Goal: Task Accomplishment & Management: Manage account settings

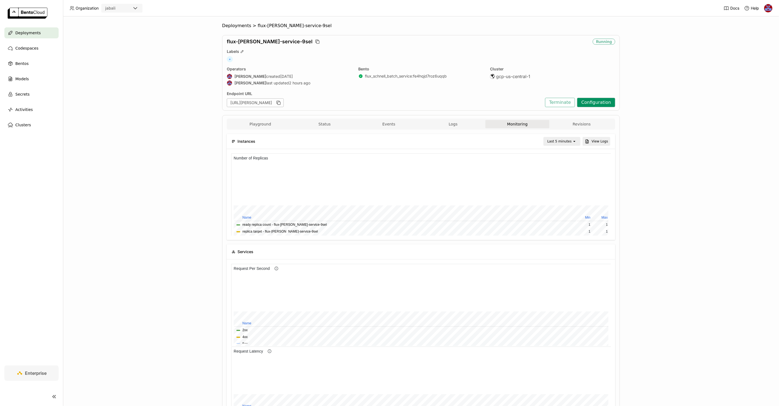
click at [601, 103] on button "Configuration" at bounding box center [596, 102] width 38 height 9
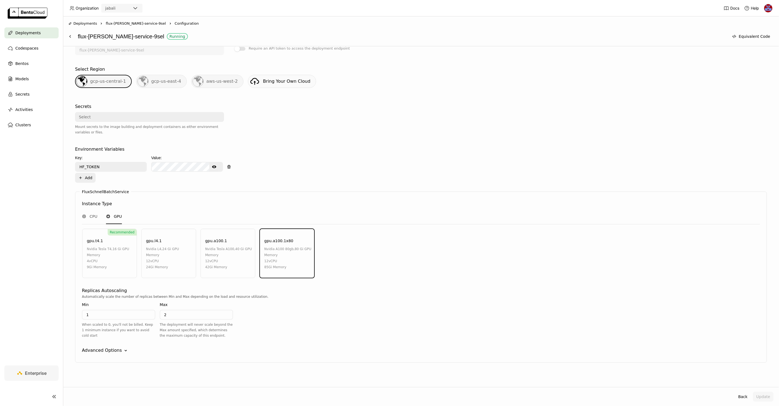
click at [240, 241] on div "gpu.a100.1 nvidia tesla a100 , 40 Gi GPU Memory 12 vCPU 42Gi Memory" at bounding box center [228, 253] width 55 height 49
drag, startPoint x: 173, startPoint y: 311, endPoint x: 151, endPoint y: 310, distance: 22.8
click at [151, 310] on div "Min 1 When scaled to 0, you'll not be billed. Keep 1 minimum instance if you wa…" at bounding box center [157, 320] width 151 height 43
type input "4"
click at [117, 347] on div "Advanced Options" at bounding box center [102, 350] width 40 height 7
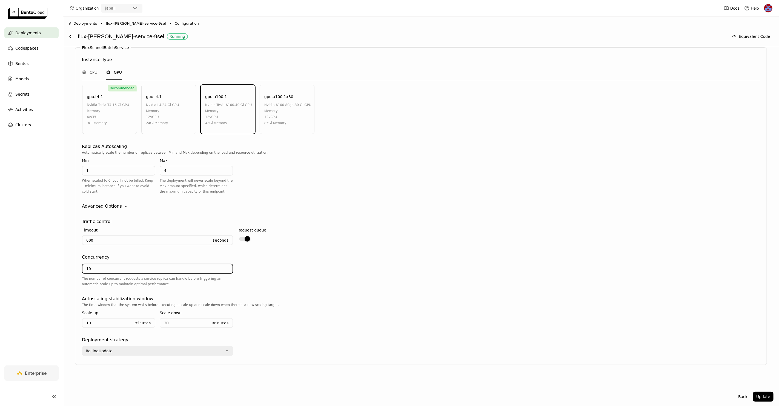
drag, startPoint x: 96, startPoint y: 267, endPoint x: 70, endPoint y: 264, distance: 26.3
click at [70, 264] on div "Deployment Config BentoML automatically recommends default configuration based …" at bounding box center [420, 123] width 705 height 499
type input "2"
click at [763, 397] on button "Update" at bounding box center [763, 397] width 21 height 10
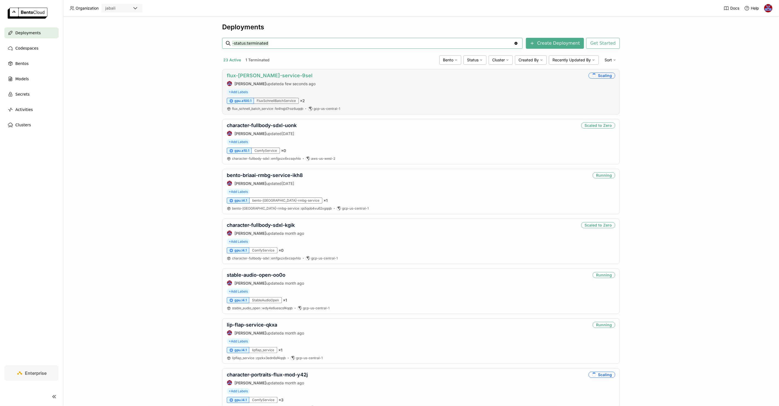
click at [259, 73] on link "flux-[PERSON_NAME]-service-9sel" at bounding box center [270, 76] width 86 height 6
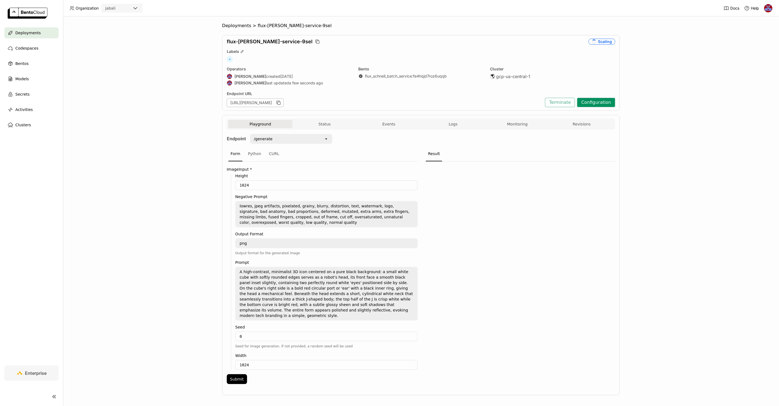
click at [596, 103] on button "Configuration" at bounding box center [596, 102] width 38 height 9
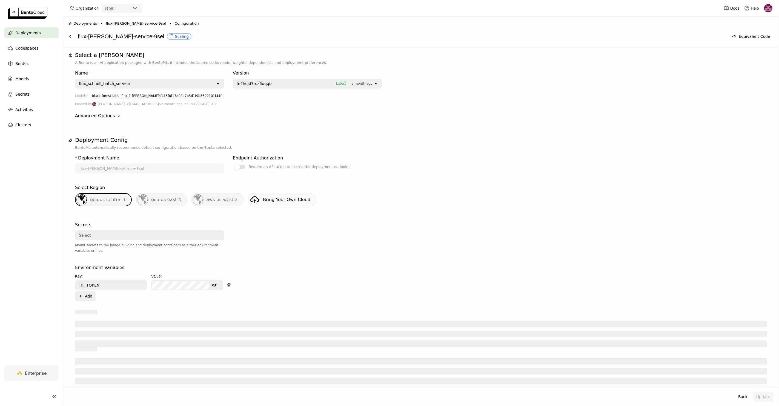
scroll to position [118, 0]
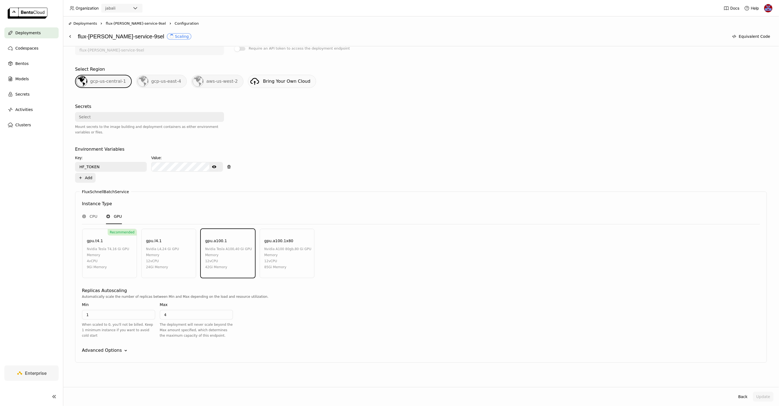
click at [116, 348] on div "Advanced Options" at bounding box center [102, 350] width 40 height 7
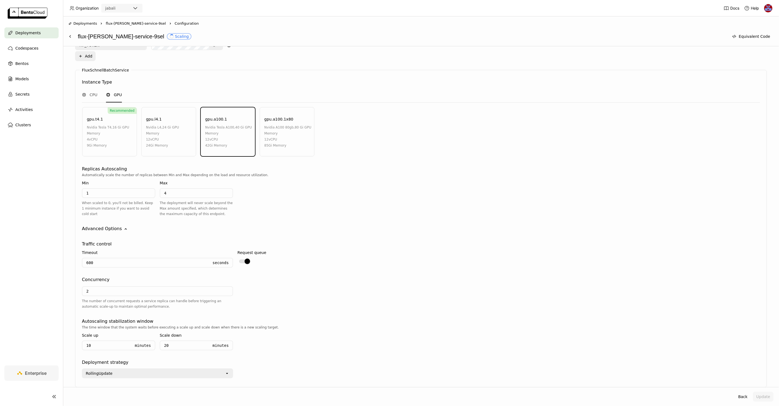
scroll to position [262, 0]
